Goal: Information Seeking & Learning: Learn about a topic

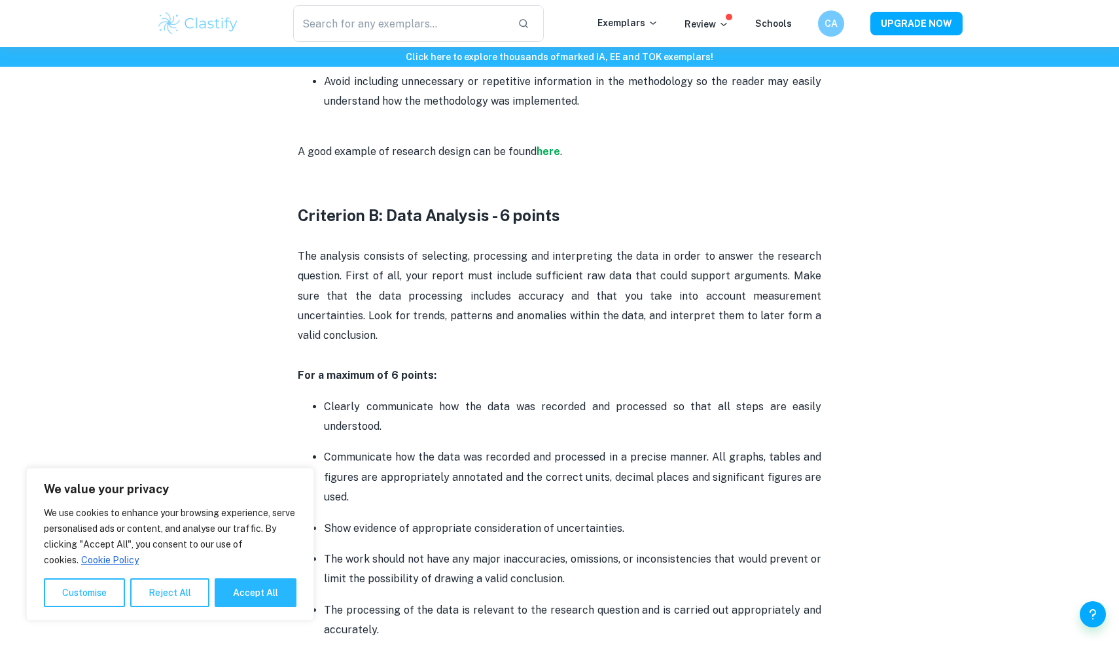
scroll to position [1324, 0]
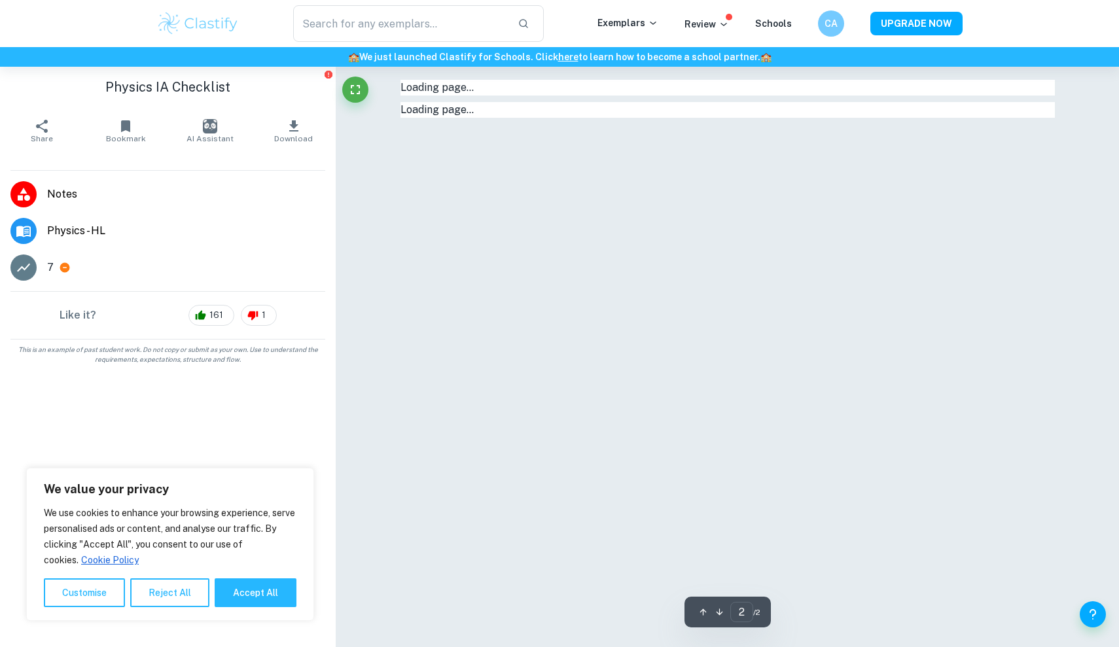
type input "1"
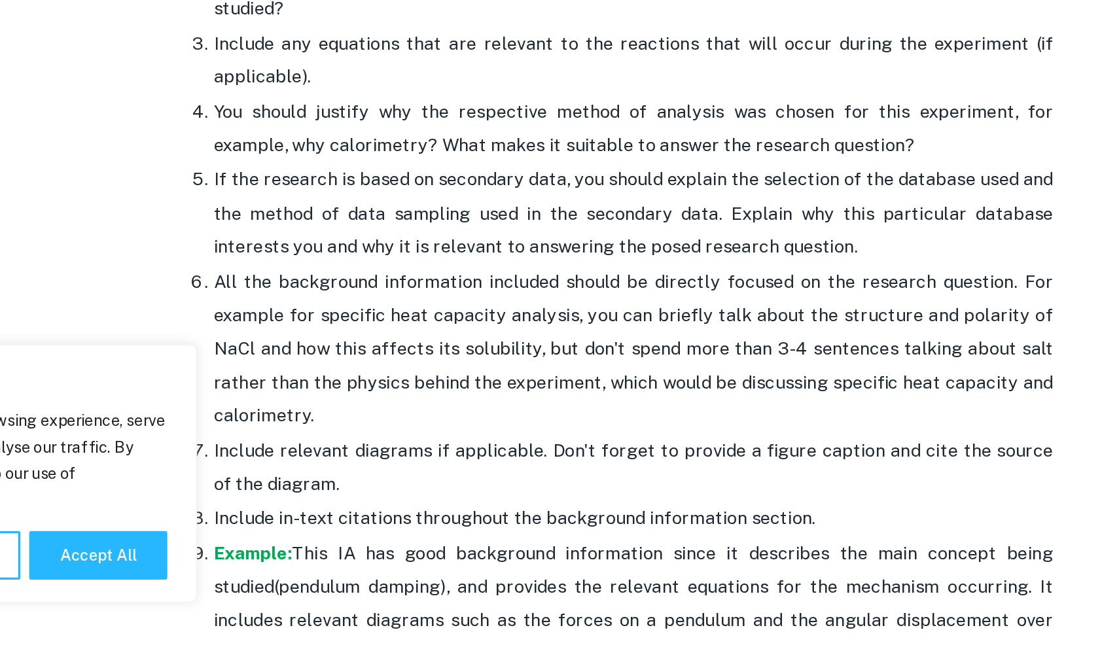
scroll to position [1333, 0]
